Goal: Task Accomplishment & Management: Manage account settings

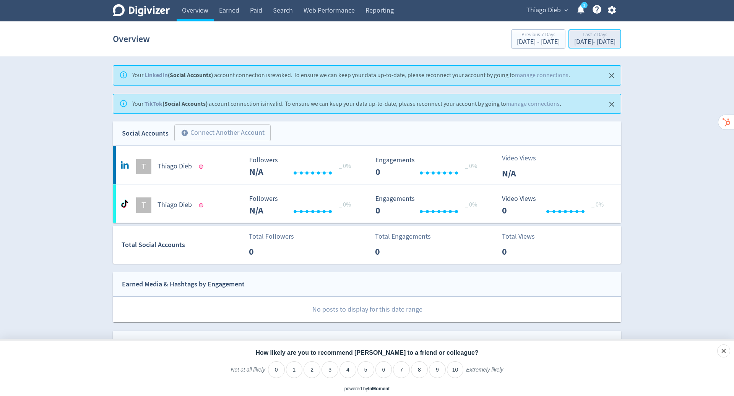
click at [588, 40] on div "[DATE] - [DATE]" at bounding box center [594, 42] width 41 height 7
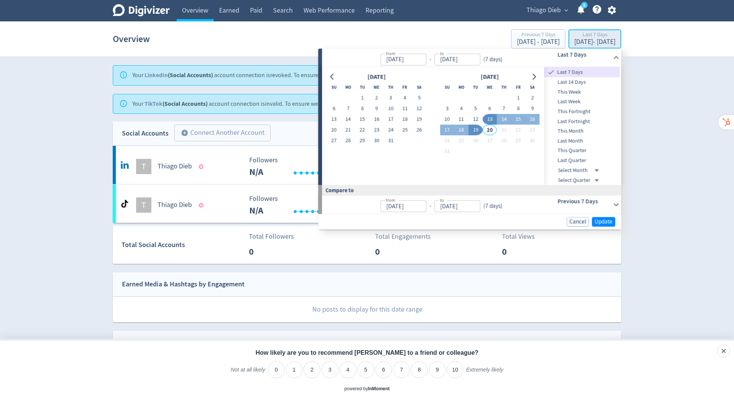
type input "[DATE]"
click at [334, 73] on button "Go to previous month" at bounding box center [332, 76] width 11 height 11
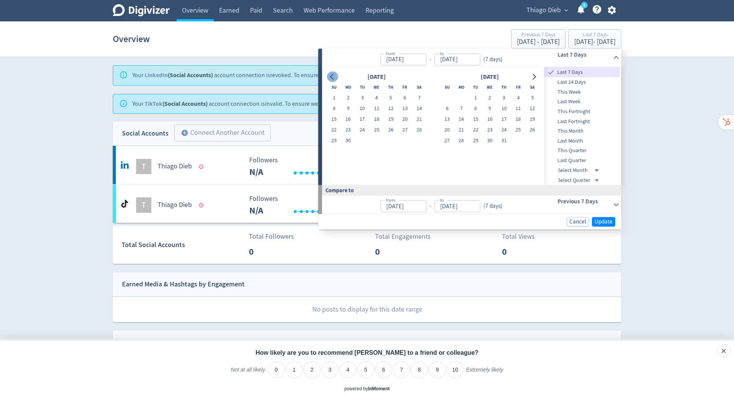
click at [334, 73] on button "Go to previous month" at bounding box center [332, 76] width 11 height 11
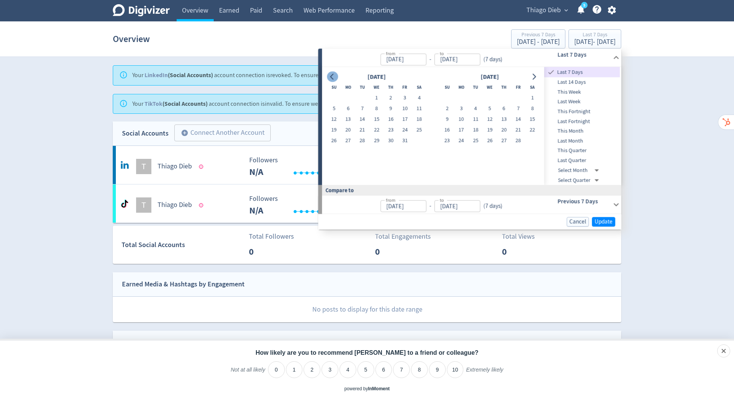
click at [334, 73] on button "Go to previous month" at bounding box center [332, 76] width 11 height 11
click at [402, 99] on button "1" at bounding box center [405, 98] width 14 height 11
type input "[DATE]"
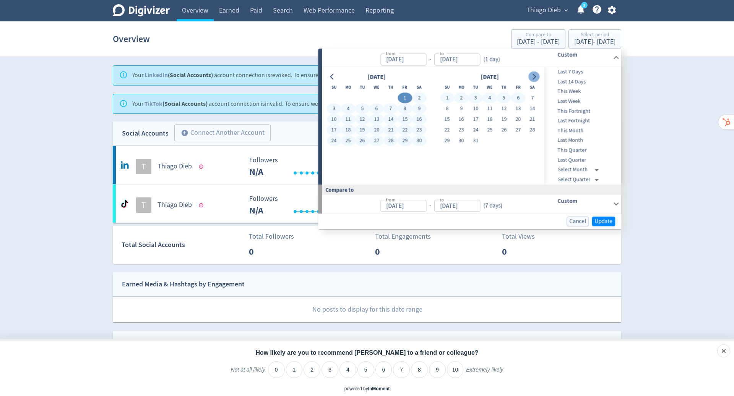
click at [534, 78] on icon "Go to next month" at bounding box center [533, 77] width 3 height 6
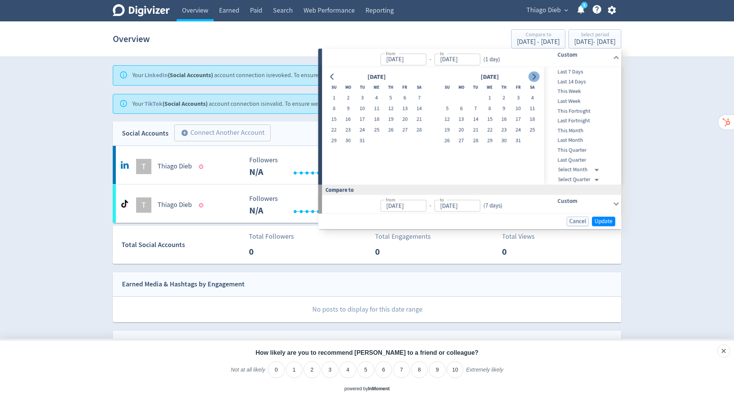
click at [534, 78] on icon "Go to next month" at bounding box center [533, 77] width 3 height 6
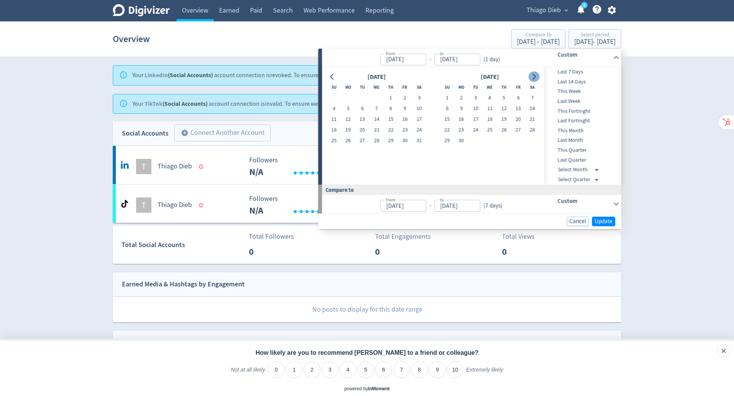
click at [534, 78] on icon "Go to next month" at bounding box center [533, 77] width 3 height 6
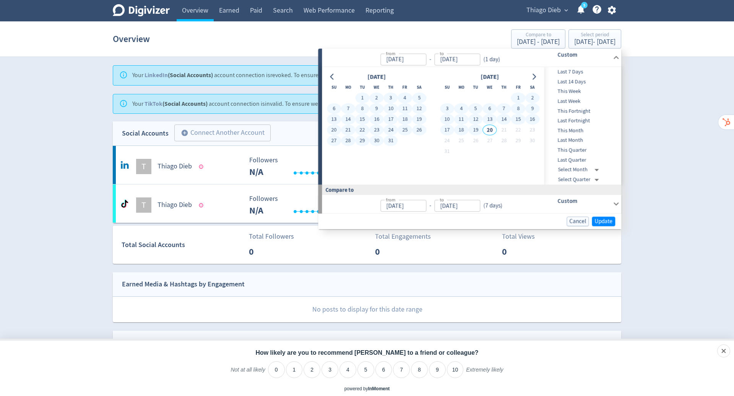
click at [477, 135] on button "19" at bounding box center [475, 130] width 14 height 11
type input "[DATE]"
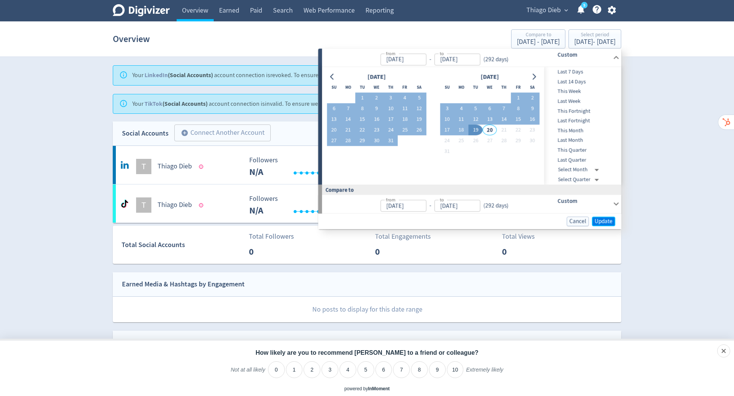
click at [611, 220] on span "Update" at bounding box center [603, 222] width 18 height 6
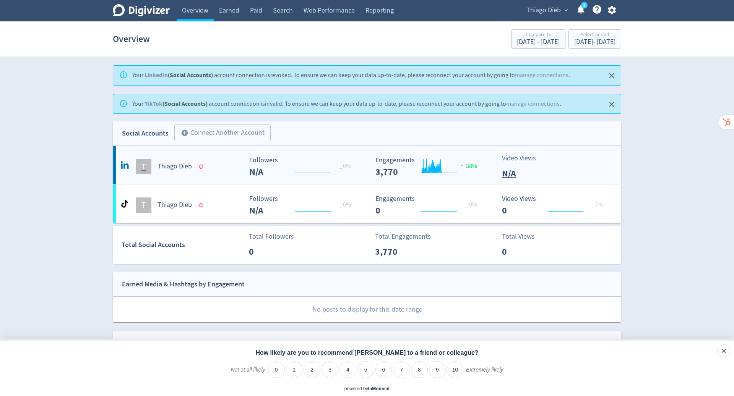
click at [166, 167] on h5 "Thiago Dieb" at bounding box center [174, 166] width 34 height 9
click at [172, 166] on h5 "Thiago Dieb" at bounding box center [174, 166] width 34 height 9
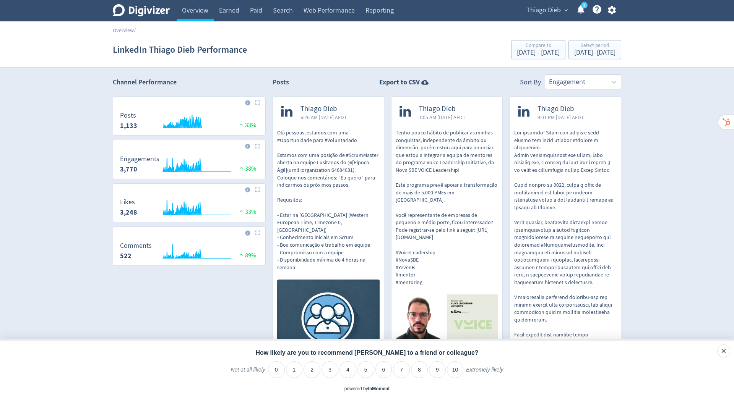
click at [554, 8] on span "Thiago Dieb" at bounding box center [543, 10] width 34 height 12
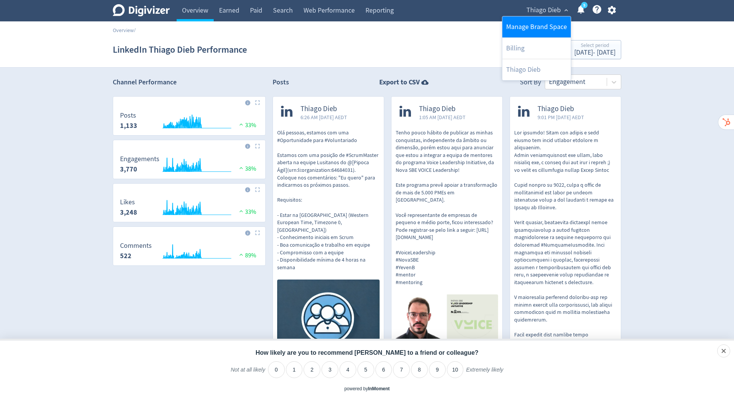
click at [538, 27] on link "Manage Brand Space" at bounding box center [536, 26] width 68 height 21
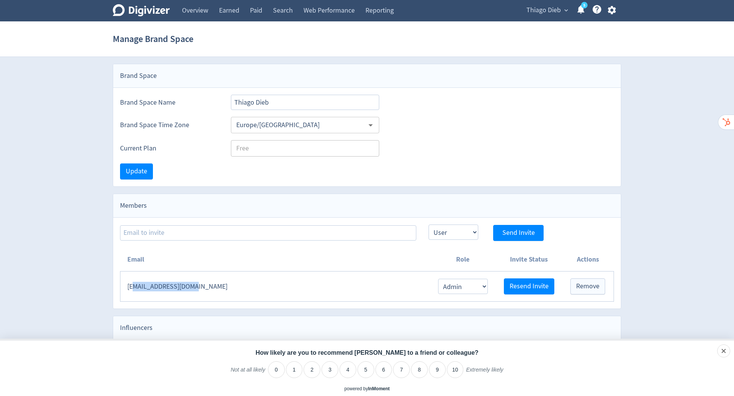
drag, startPoint x: 201, startPoint y: 289, endPoint x: 133, endPoint y: 280, distance: 68.6
click at [133, 280] on td "[EMAIL_ADDRESS][DOMAIN_NAME]" at bounding box center [275, 287] width 310 height 30
click at [214, 285] on td "[EMAIL_ADDRESS][DOMAIN_NAME]" at bounding box center [275, 287] width 310 height 30
drag, startPoint x: 214, startPoint y: 285, endPoint x: 126, endPoint y: 275, distance: 87.8
click at [126, 275] on td "[EMAIL_ADDRESS][DOMAIN_NAME]" at bounding box center [275, 287] width 310 height 30
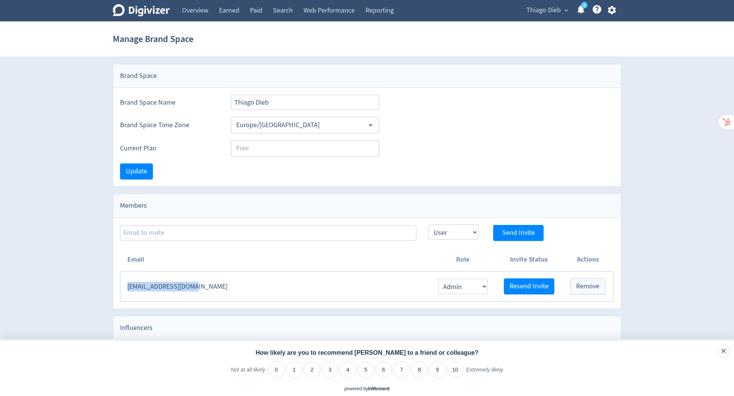
copy td "[EMAIL_ADDRESS][DOMAIN_NAME]"
click at [609, 11] on icon "button" at bounding box center [611, 10] width 8 height 8
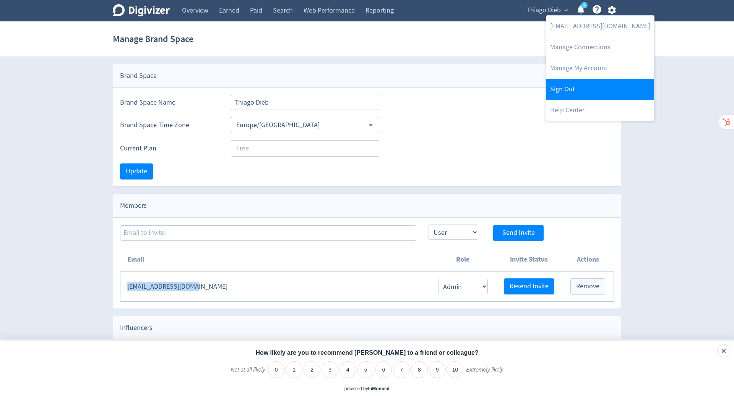
click at [587, 92] on link "Sign Out" at bounding box center [600, 89] width 108 height 21
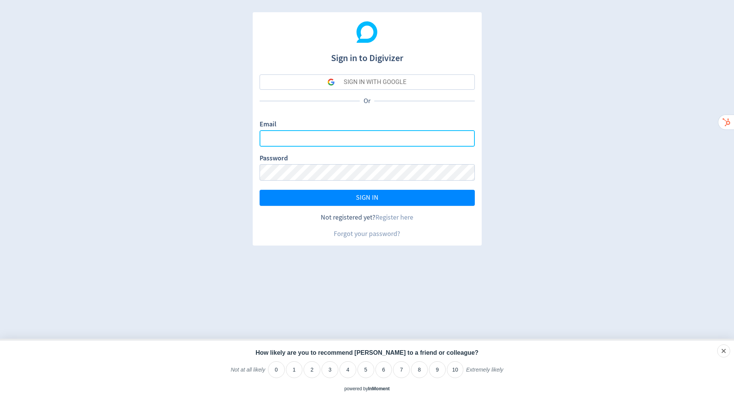
click at [326, 142] on input "Email" at bounding box center [366, 138] width 215 height 16
type input "[PERSON_NAME][EMAIL_ADDRESS][DOMAIN_NAME]"
